Goal: Task Accomplishment & Management: Use online tool/utility

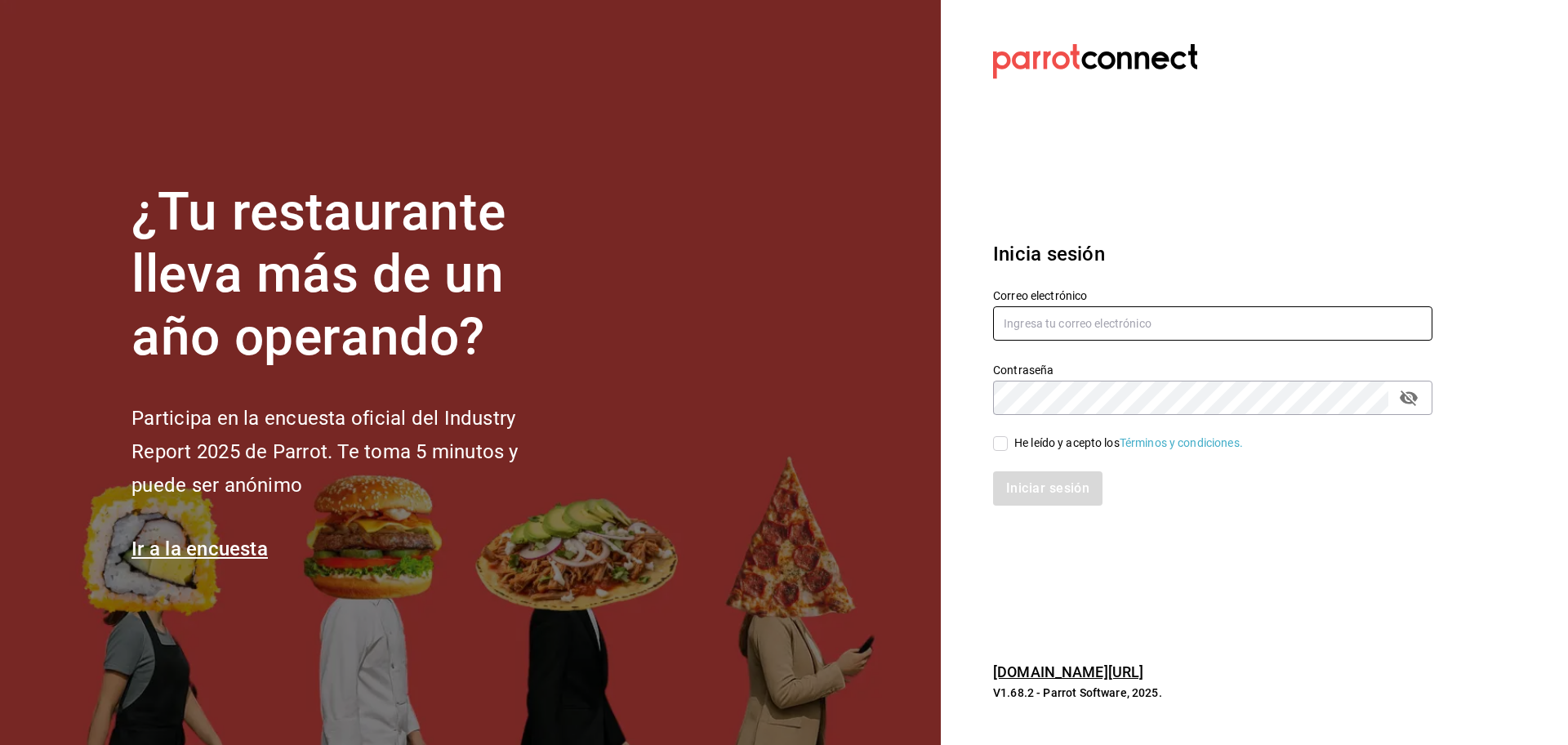
click at [1305, 336] on input "text" at bounding box center [1212, 324] width 439 height 35
type input "snacks.monterrey@inaricomedores.com.mx"
click at [1008, 446] on span "He leído y acepto los Términos y condiciones." at bounding box center [1125, 444] width 235 height 17
click at [1007, 446] on input "He leído y acepto los Términos y condiciones." at bounding box center [1000, 443] width 15 height 15
checkbox input "true"
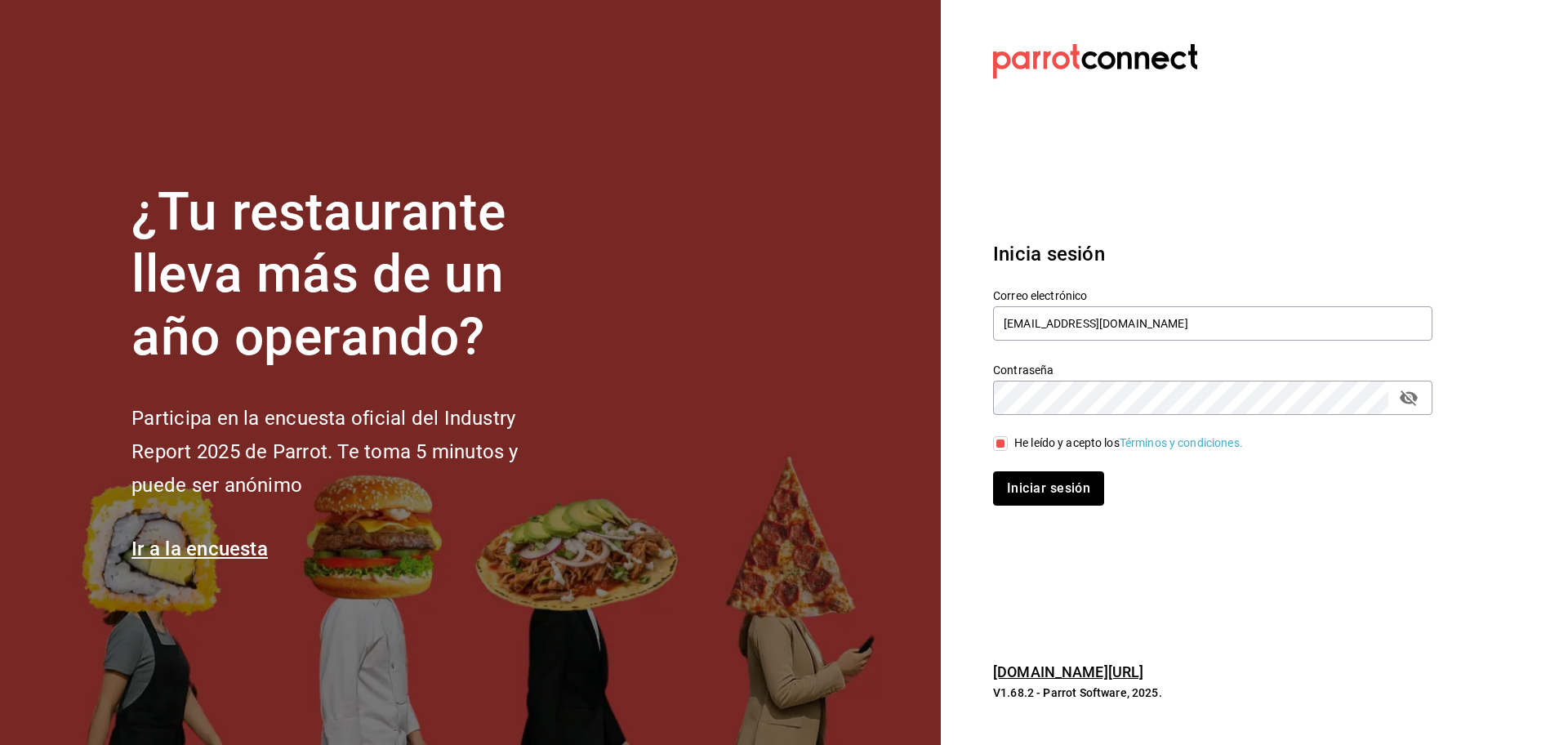
click at [1038, 481] on button "Iniciar sesión" at bounding box center [1048, 489] width 111 height 35
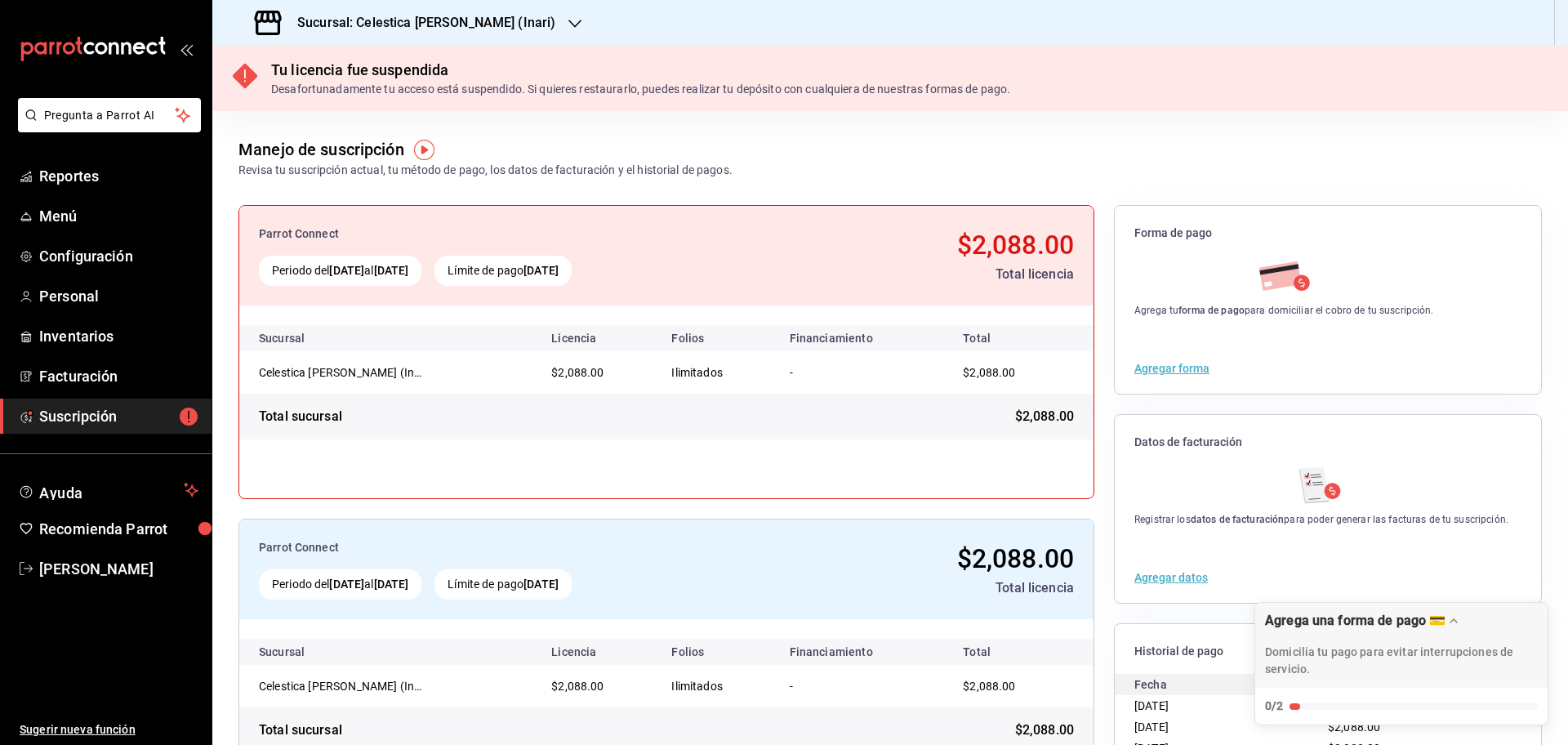
click at [568, 23] on icon "button" at bounding box center [574, 23] width 13 height 13
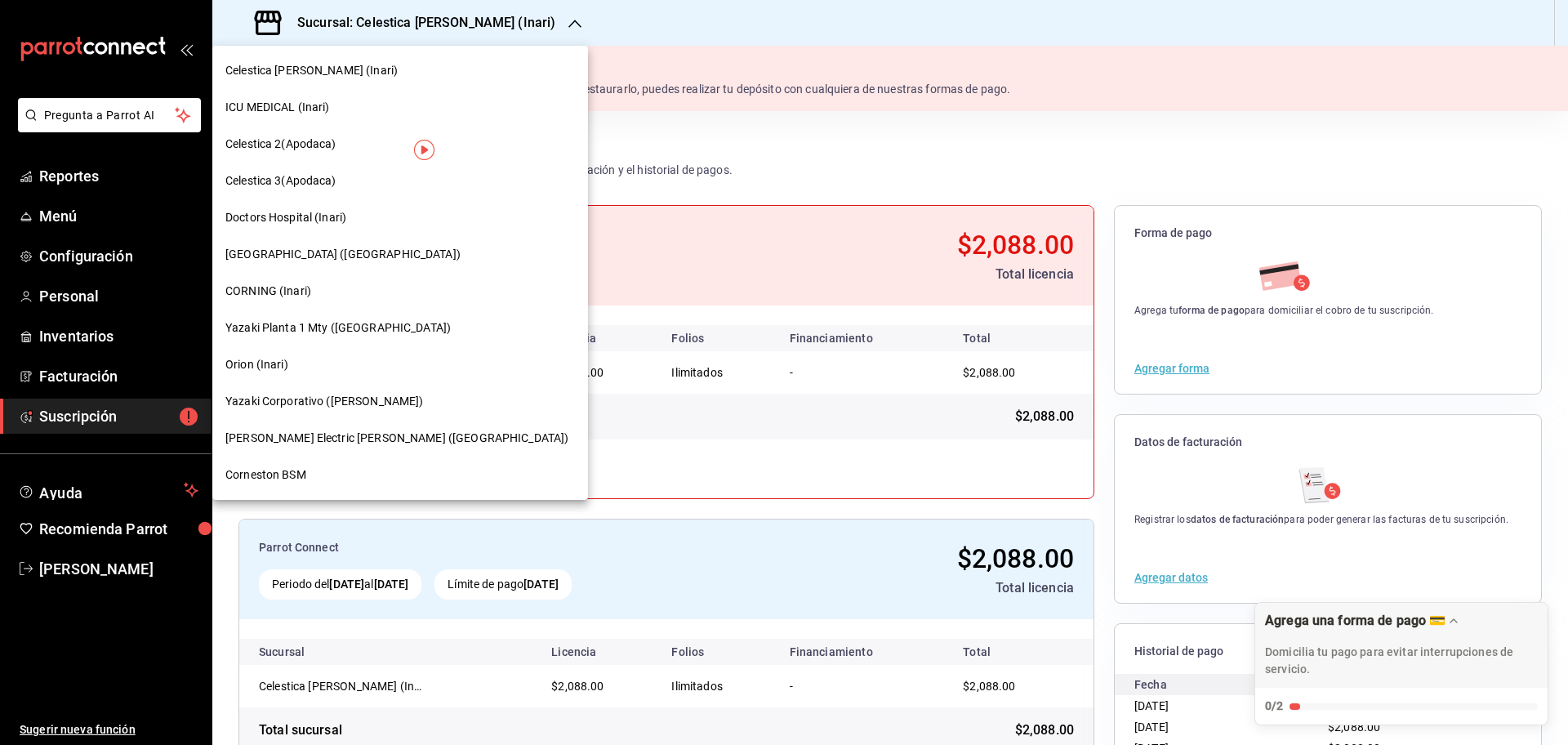
click at [256, 471] on span "Corneston BSM" at bounding box center [266, 475] width 81 height 17
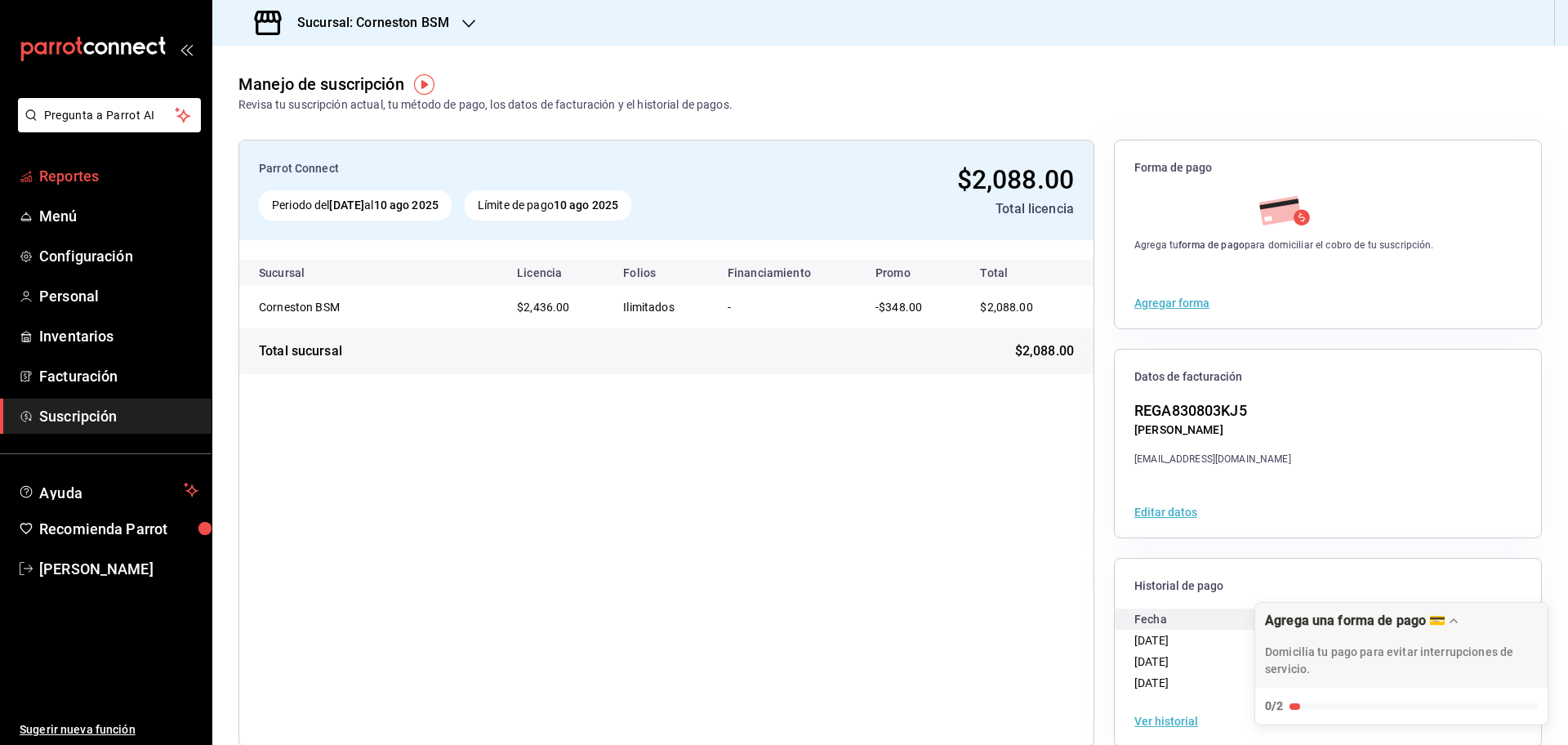
click at [49, 173] on span "Reportes" at bounding box center [118, 175] width 159 height 22
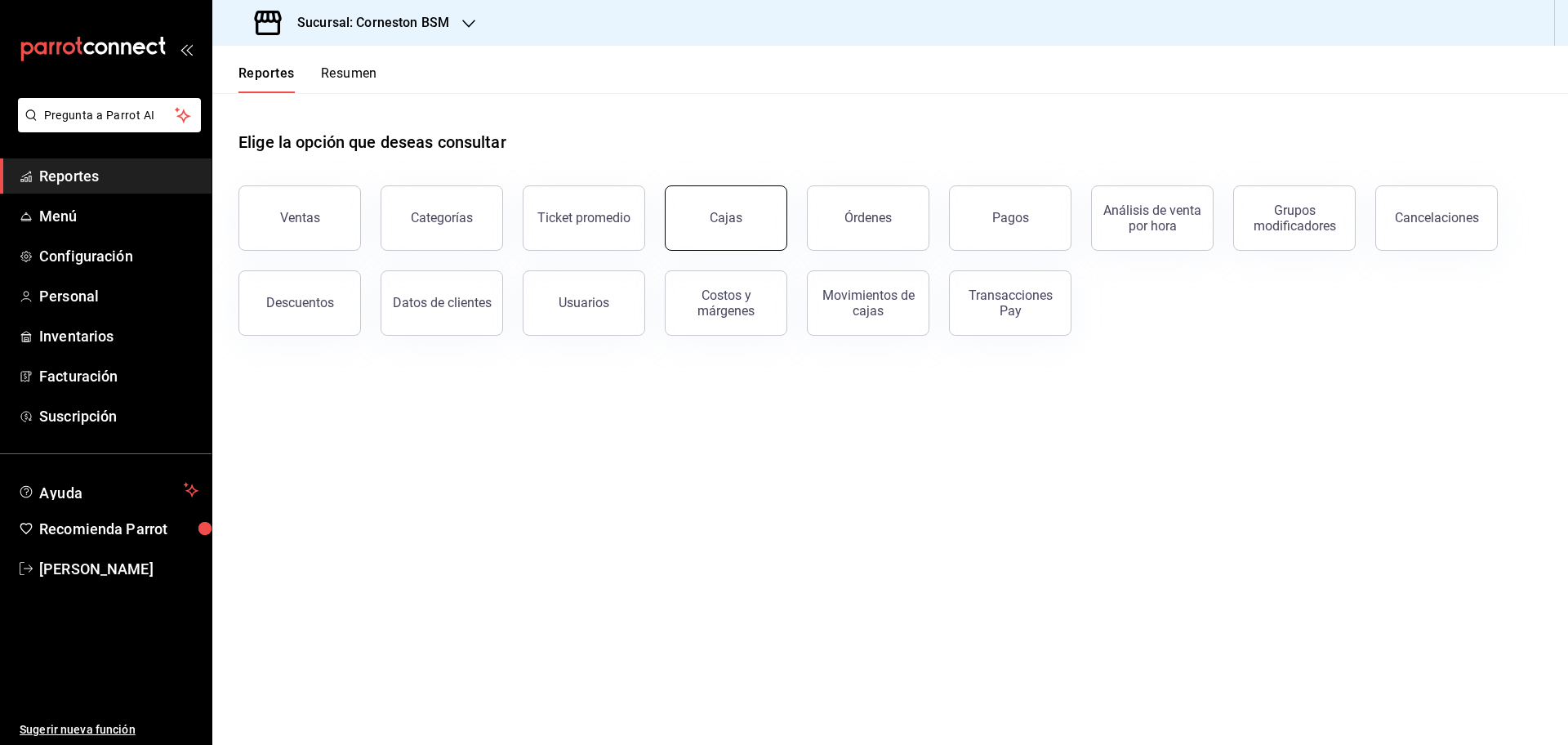
click at [726, 212] on div "Cajas" at bounding box center [726, 218] width 33 height 16
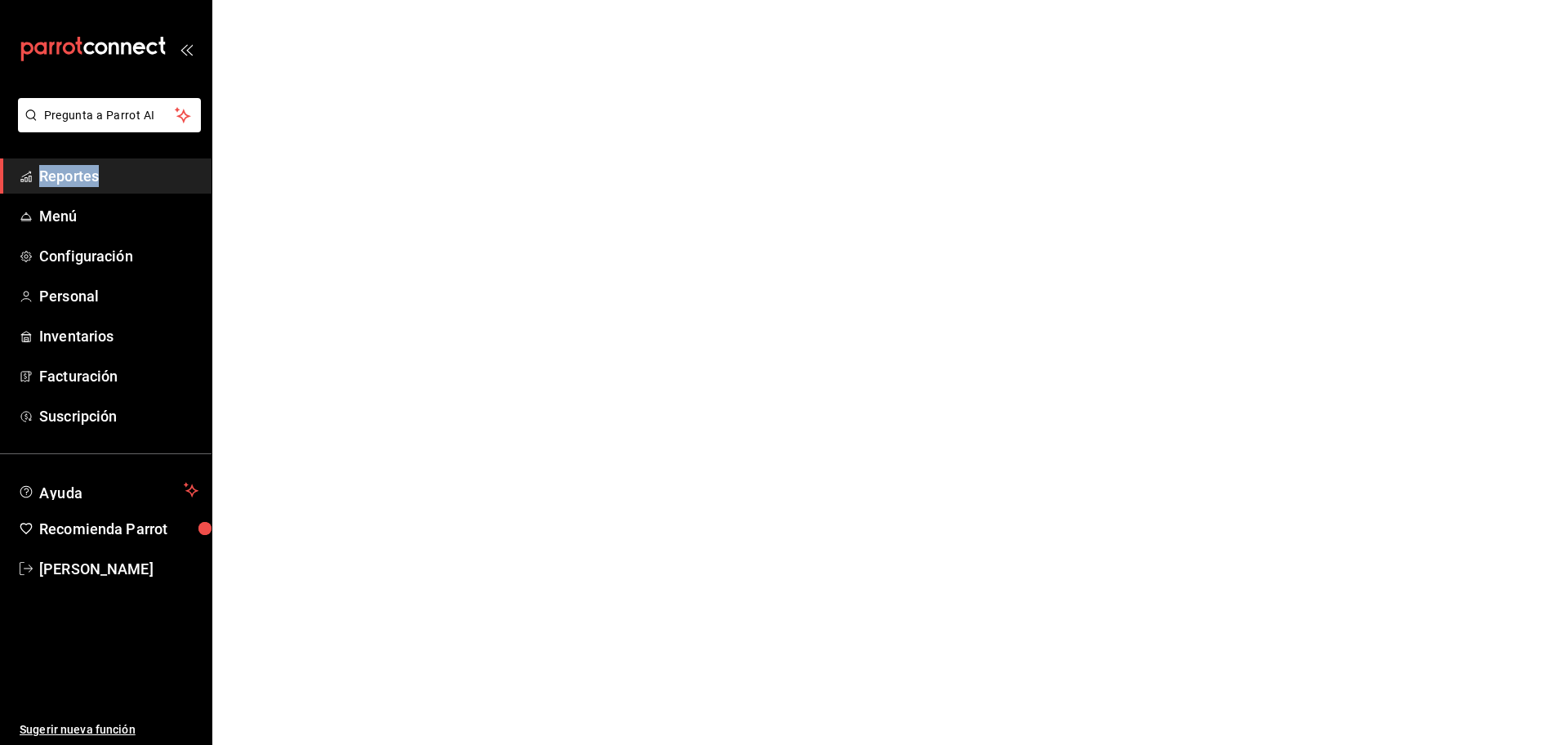
click at [726, 0] on html "Pregunta a Parrot AI Reportes Menú Configuración Personal Inventarios Facturaci…" at bounding box center [784, 0] width 1568 height 0
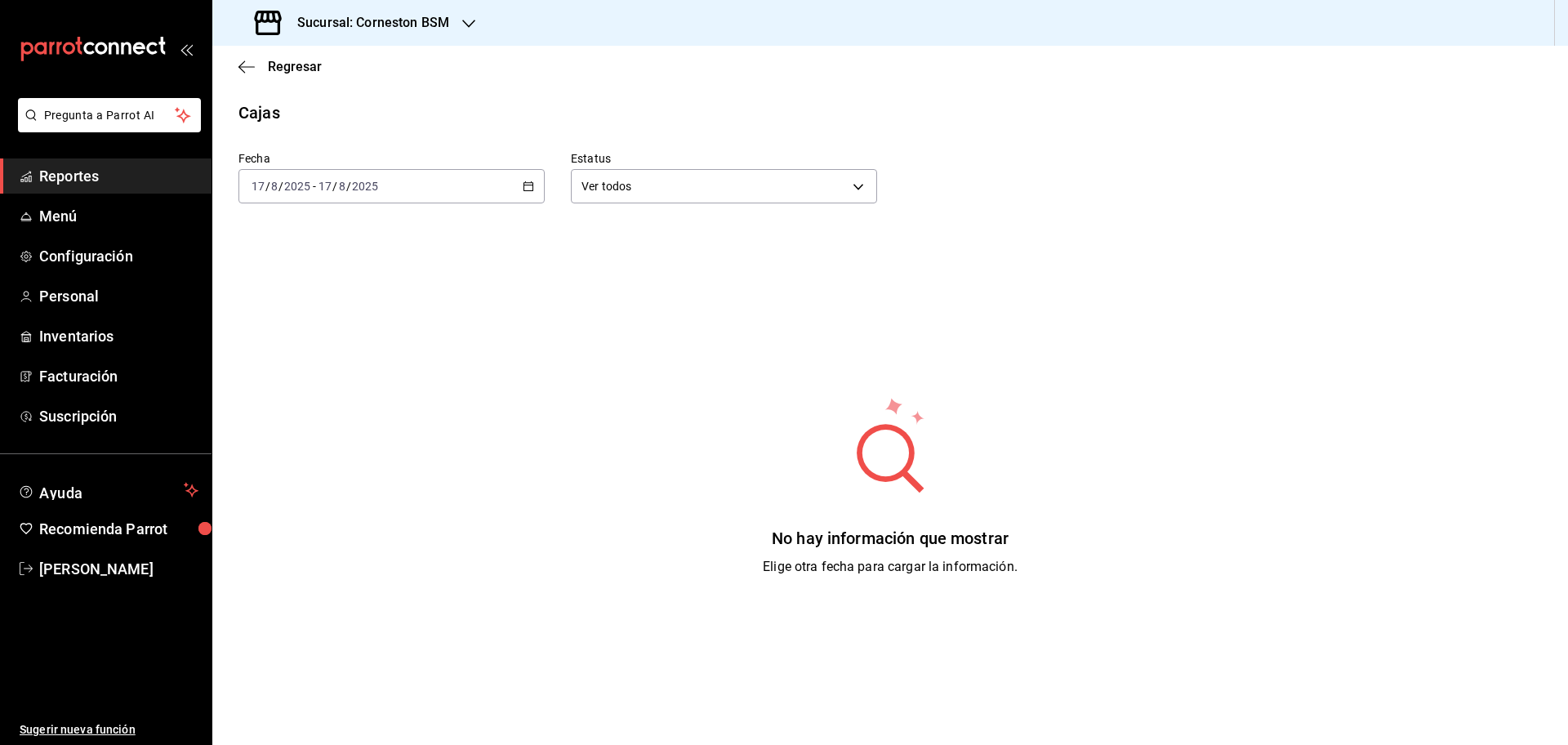
click at [522, 192] on div "[DATE] [DATE] - [DATE] [DATE]" at bounding box center [391, 187] width 306 height 35
click at [307, 423] on span "Rango de fechas" at bounding box center [316, 419] width 127 height 17
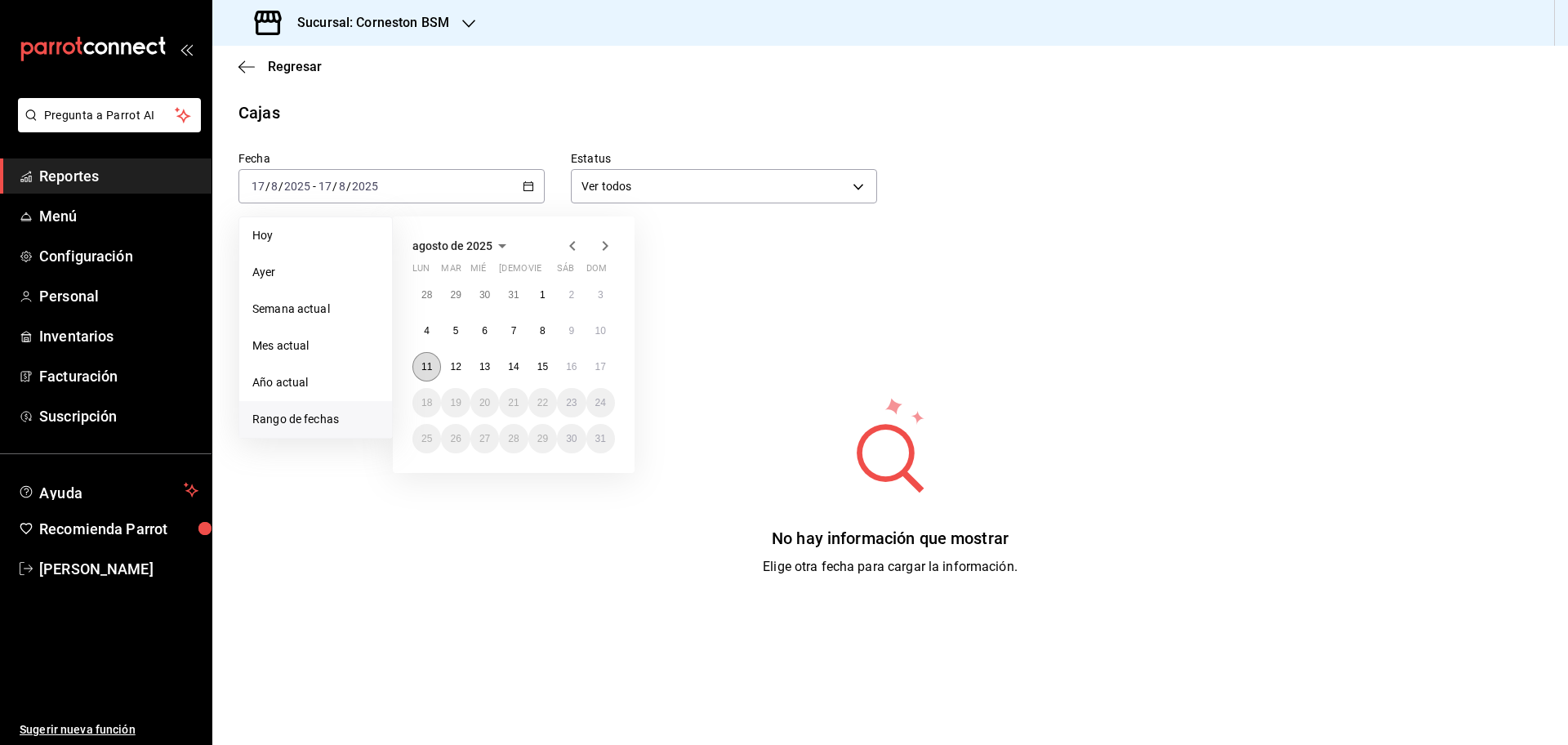
click at [417, 364] on button "11" at bounding box center [426, 367] width 29 height 30
click at [607, 361] on button "17" at bounding box center [600, 367] width 29 height 30
